Goal: Task Accomplishment & Management: Manage account settings

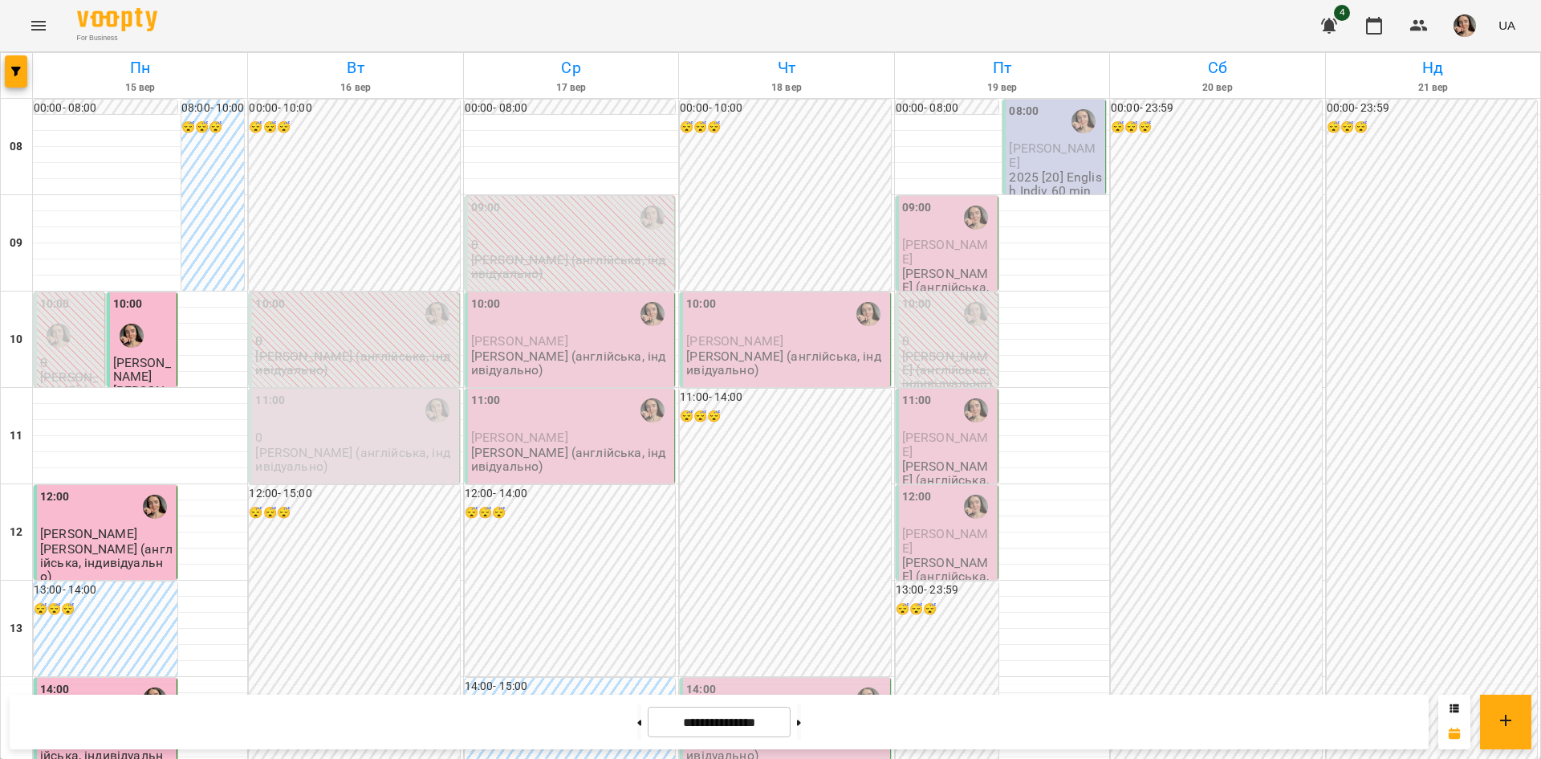
click at [562, 317] on div "10:00" at bounding box center [571, 313] width 200 height 37
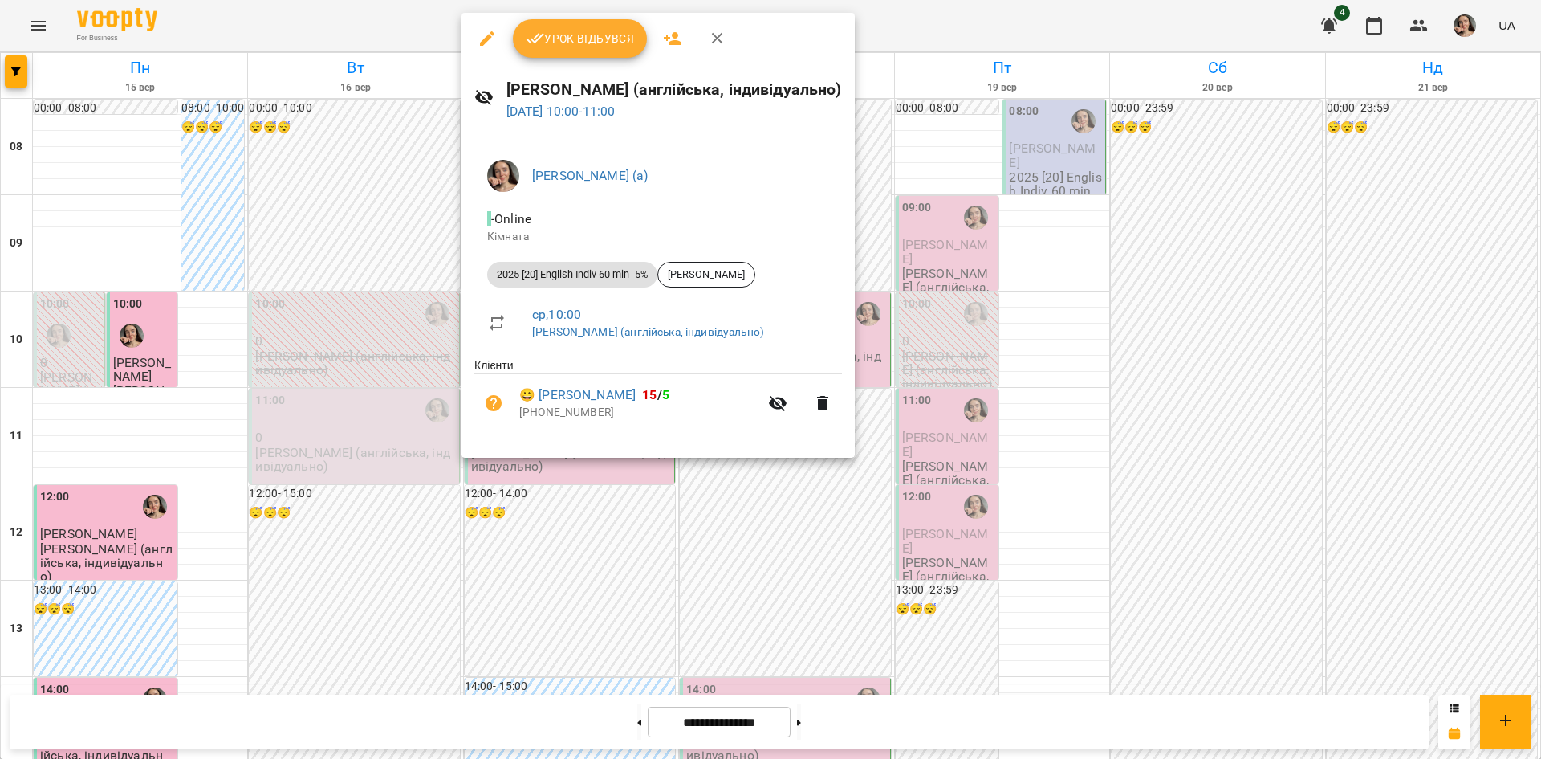
click at [589, 44] on span "Урок відбувся" at bounding box center [580, 38] width 109 height 19
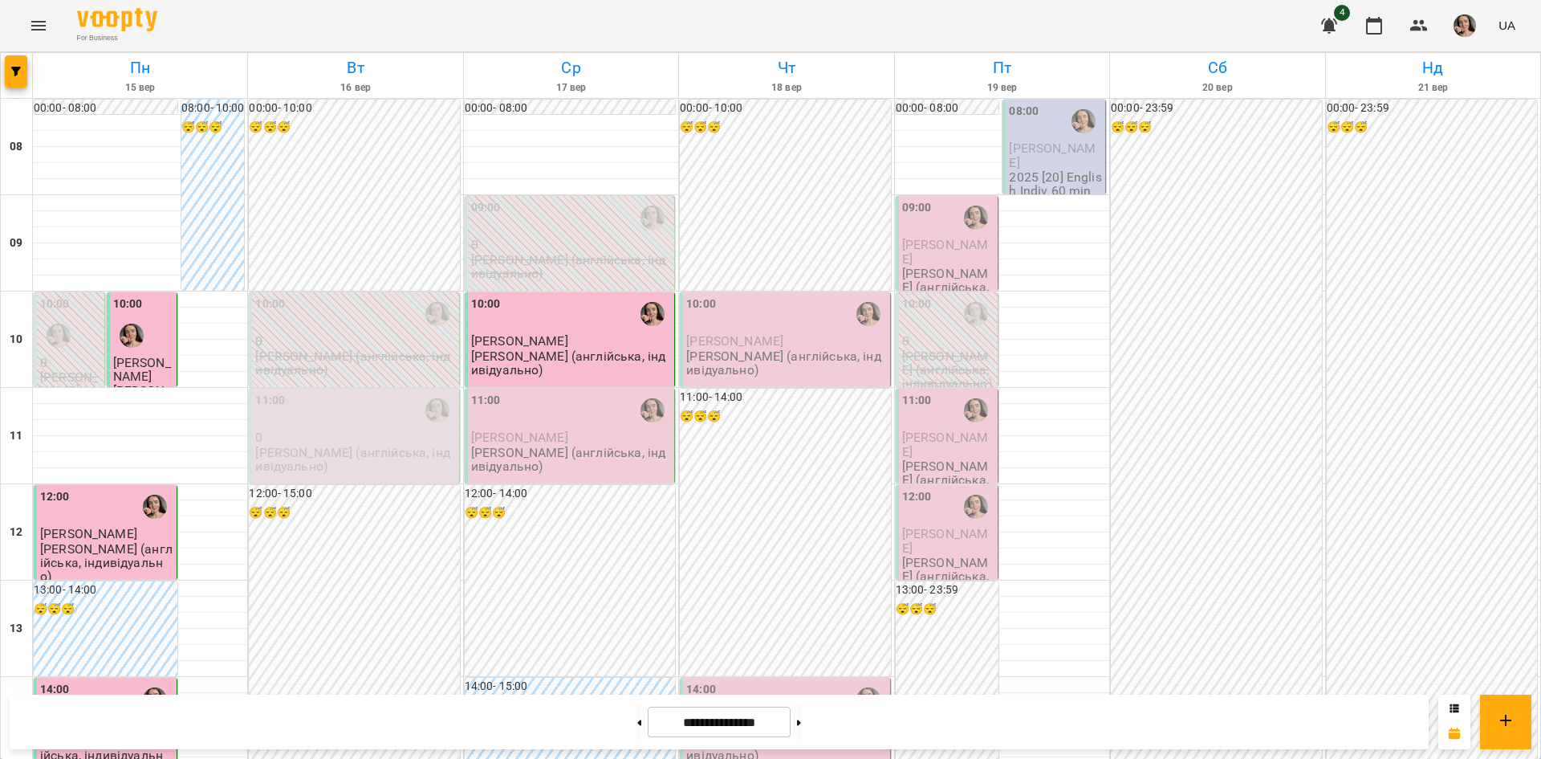
click at [616, 447] on p "[PERSON_NAME] (англійська, індивідуально)" at bounding box center [571, 459] width 200 height 28
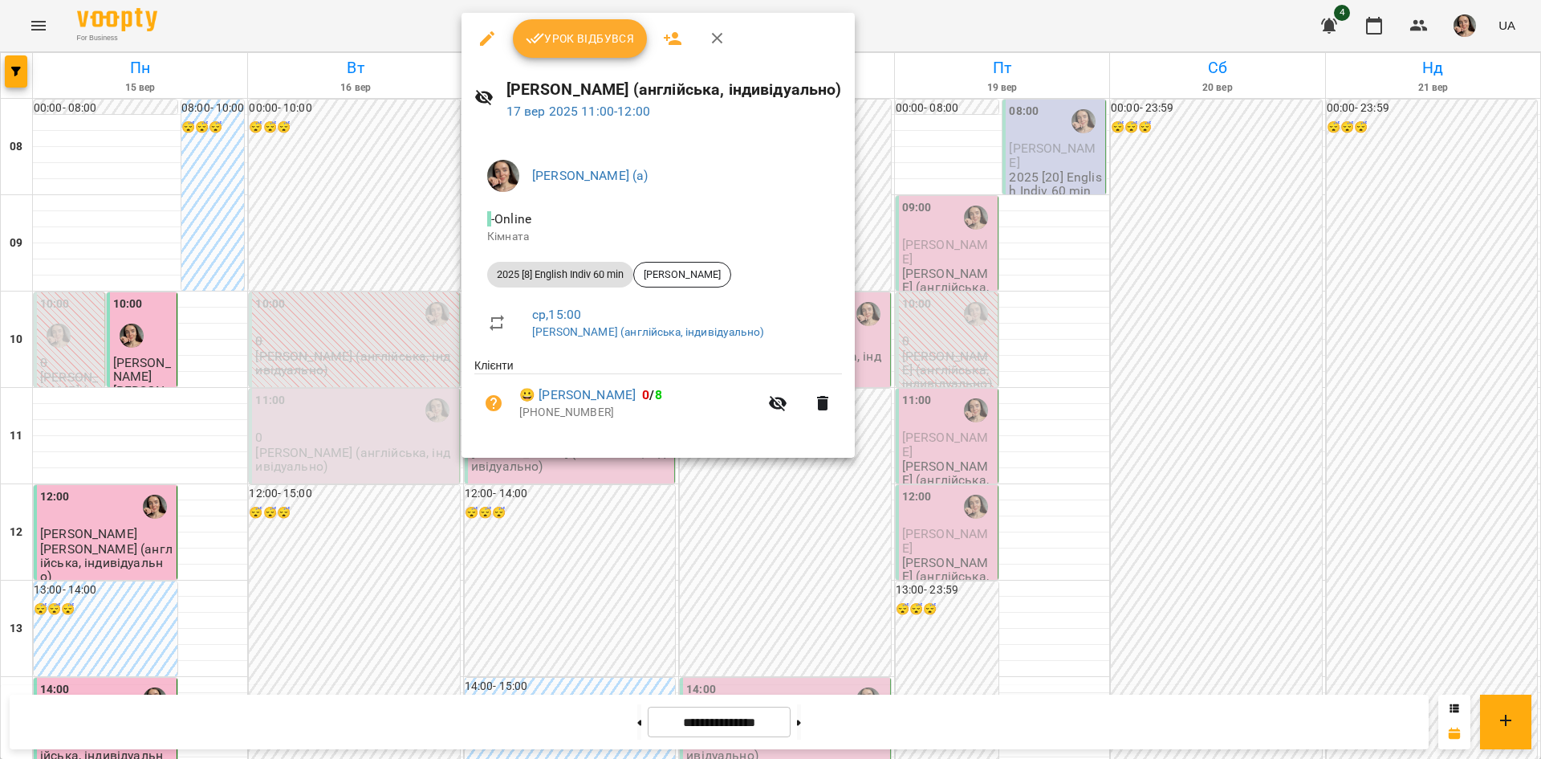
click at [576, 43] on span "Урок відбувся" at bounding box center [580, 38] width 109 height 19
